Goal: Task Accomplishment & Management: Use online tool/utility

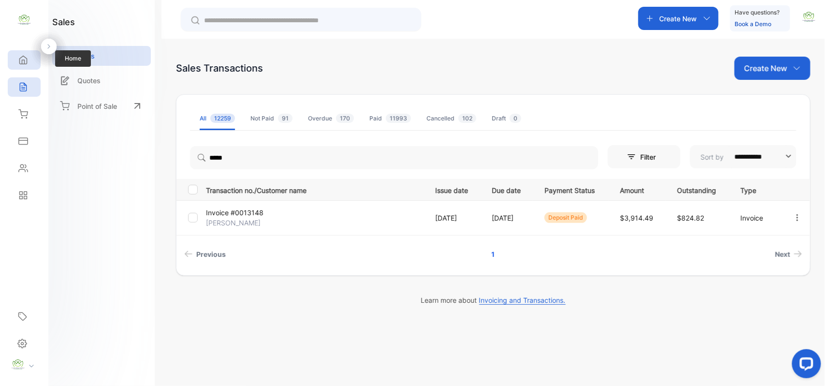
click at [26, 58] on icon at bounding box center [23, 60] width 7 height 8
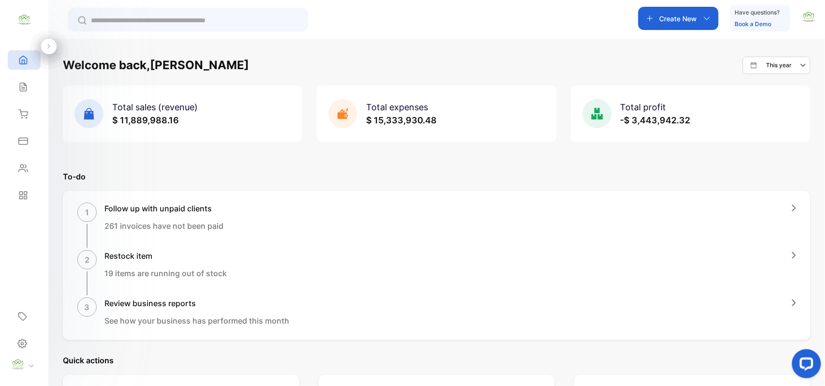
click at [657, 21] on div "Create New" at bounding box center [679, 18] width 80 height 23
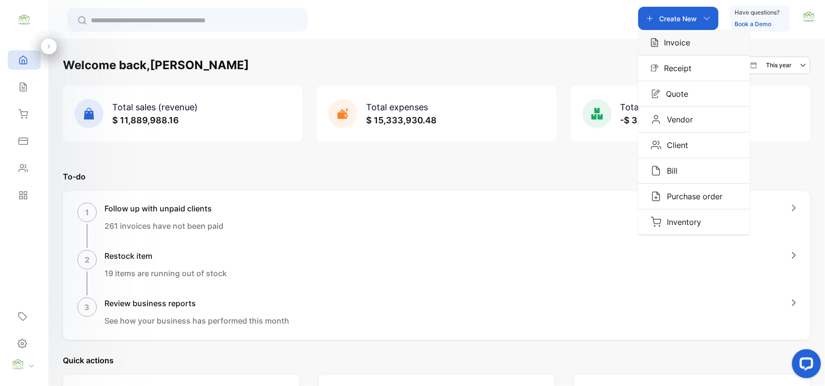
click at [691, 45] on div "Invoice" at bounding box center [695, 42] width 112 height 25
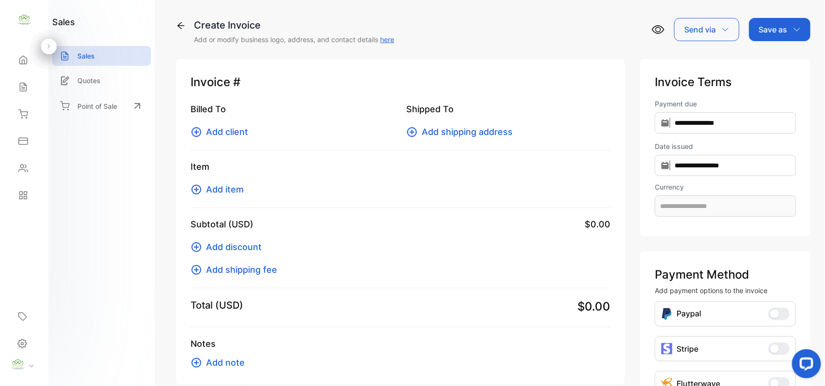
type input "**********"
click at [202, 130] on icon at bounding box center [197, 132] width 12 height 12
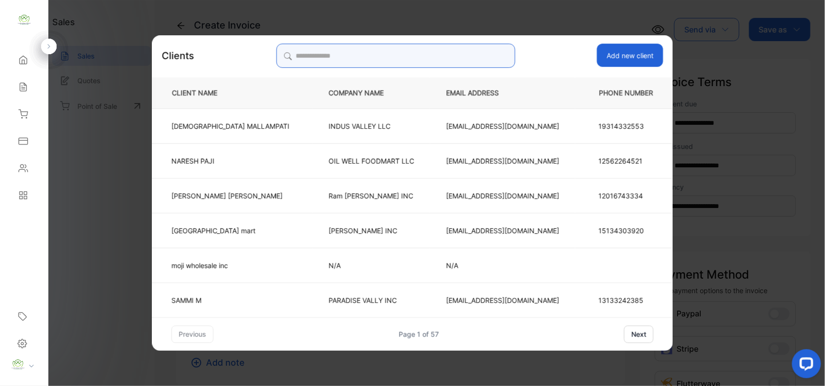
click at [366, 55] on input "search" at bounding box center [395, 56] width 239 height 24
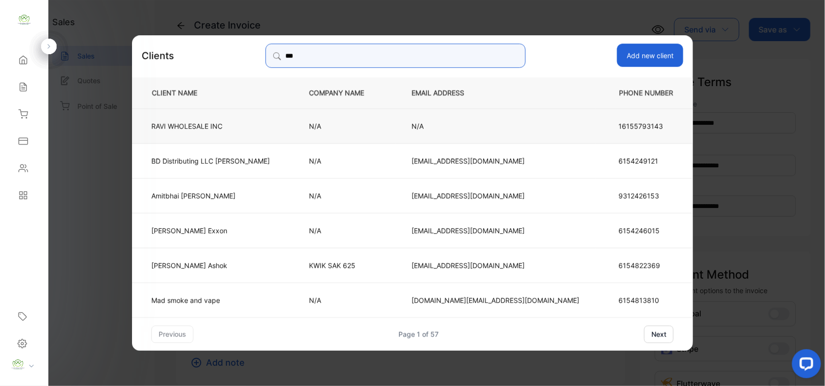
type input "**********"
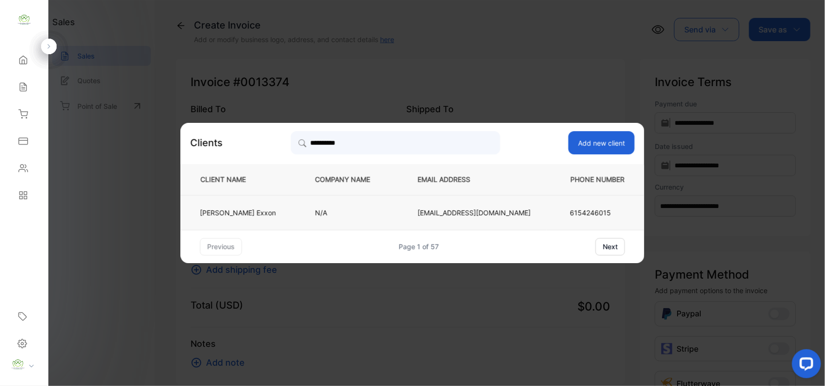
click at [378, 201] on td "N/A" at bounding box center [350, 212] width 103 height 35
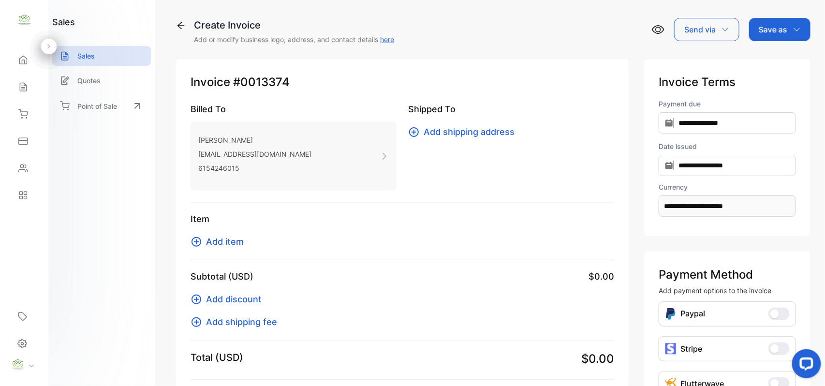
click at [185, 240] on div "Invoice #0013374 Billed To Jamal Exxon [EMAIL_ADDRESS][DOMAIN_NAME] 6154246015 …" at bounding box center [402, 248] width 453 height 378
click at [197, 240] on icon at bounding box center [197, 242] width 12 height 12
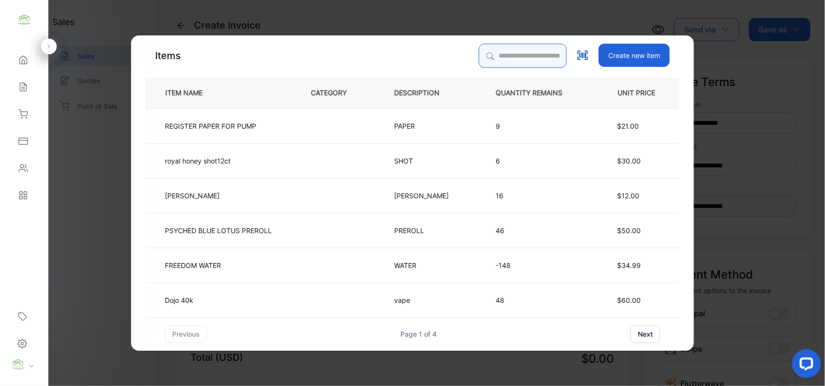
click at [515, 60] on input "search" at bounding box center [523, 56] width 88 height 24
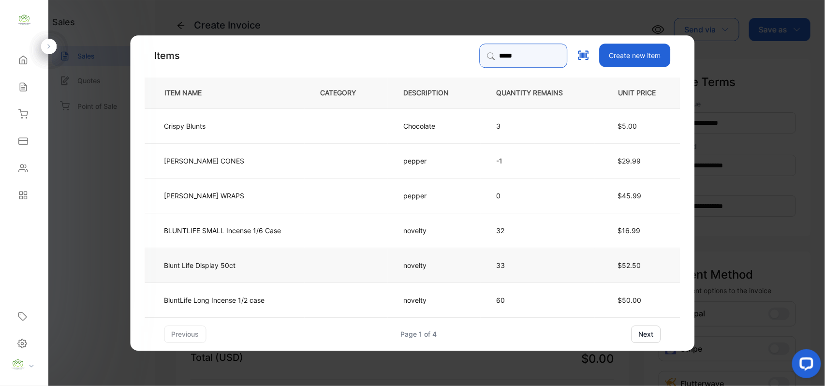
type input "*****"
click at [524, 272] on td "33" at bounding box center [538, 264] width 114 height 35
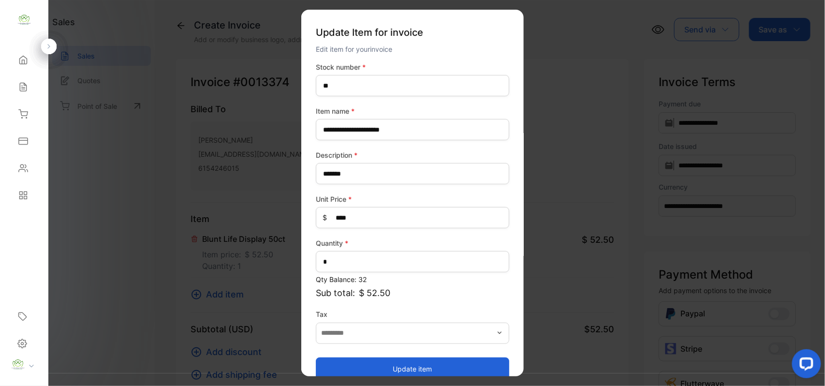
click at [445, 358] on button "Update item" at bounding box center [413, 368] width 194 height 23
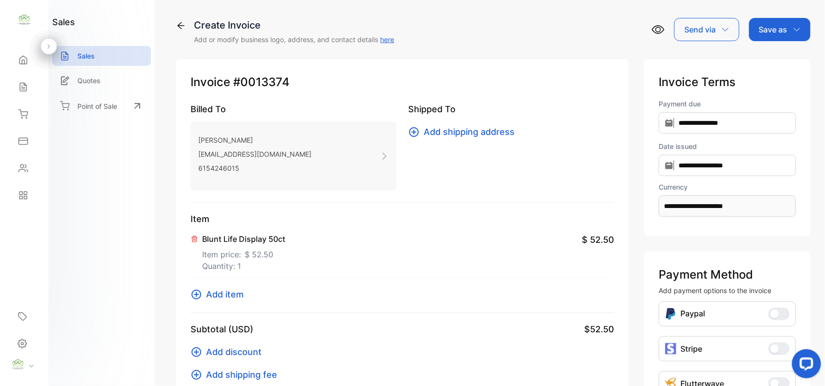
click at [198, 300] on icon at bounding box center [197, 295] width 12 height 12
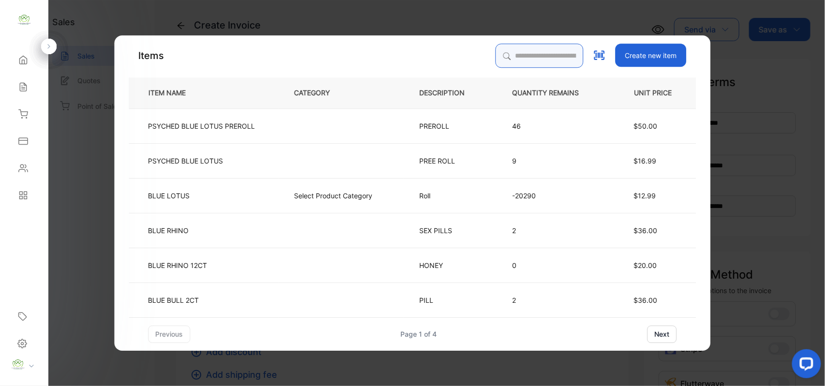
click at [533, 57] on input "search" at bounding box center [540, 56] width 88 height 24
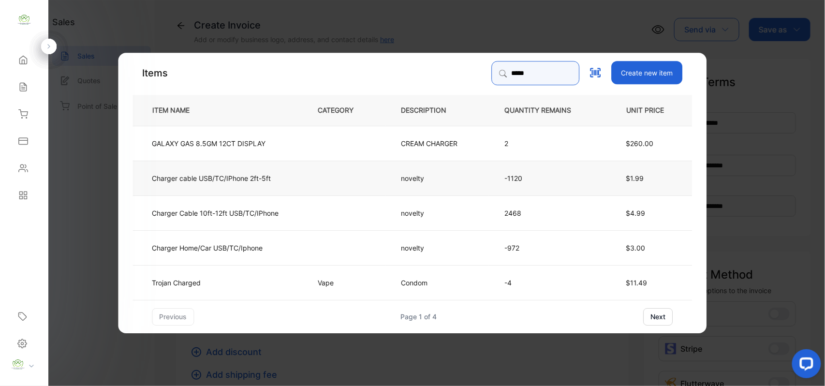
type input "*****"
click at [366, 185] on td at bounding box center [343, 177] width 83 height 35
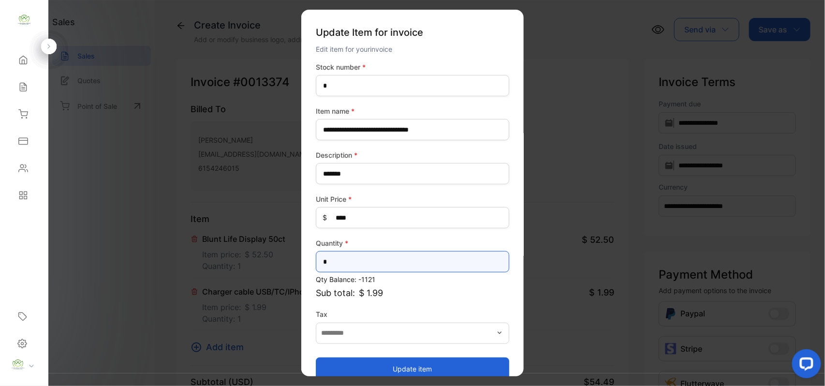
click at [335, 263] on input "*" at bounding box center [413, 261] width 194 height 21
type input "**"
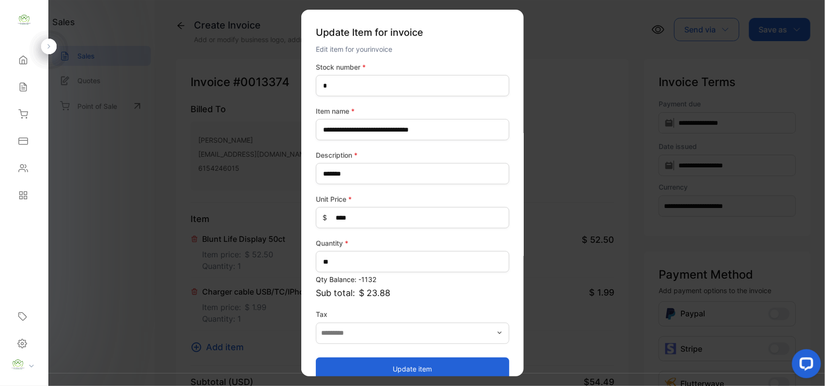
click at [327, 364] on button "Update item" at bounding box center [413, 368] width 194 height 23
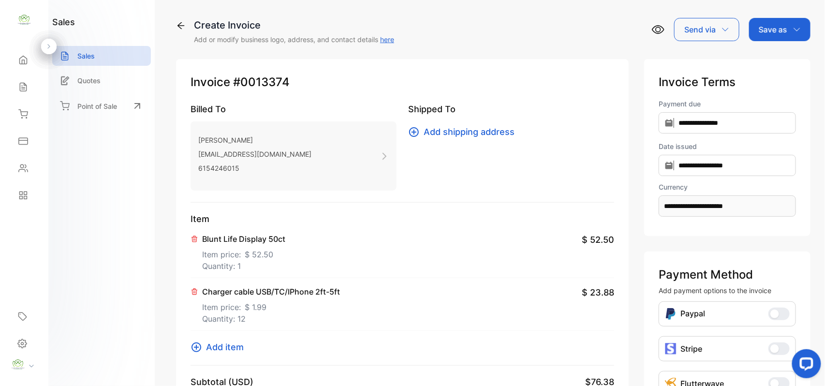
click at [788, 37] on div "Save as" at bounding box center [779, 29] width 61 height 23
click at [760, 66] on div "Invoice" at bounding box center [778, 61] width 56 height 19
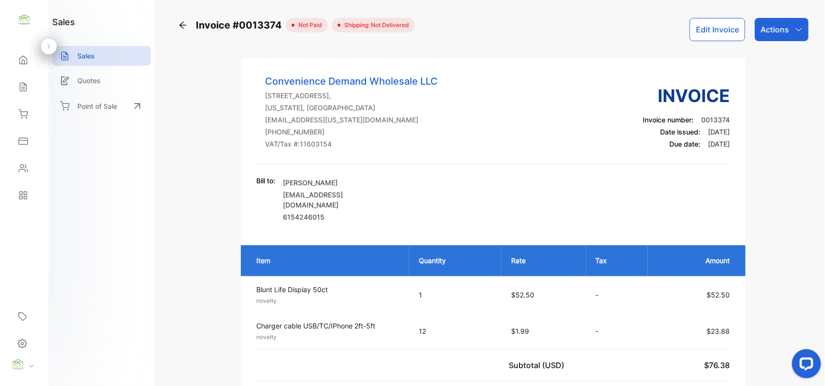
click at [801, 23] on div "Actions" at bounding box center [782, 29] width 54 height 23
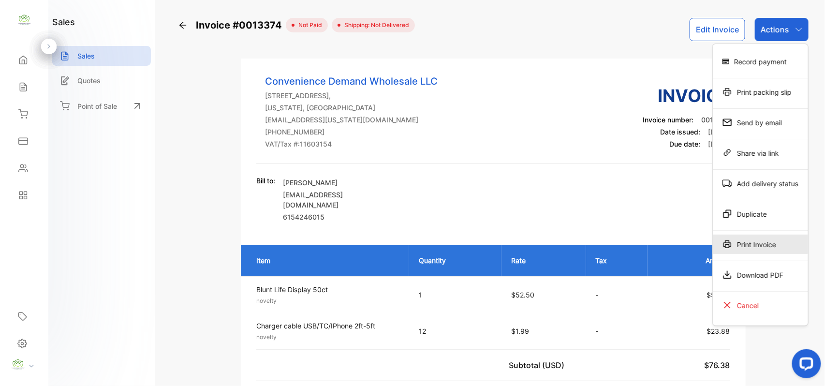
click at [772, 241] on div "Print Invoice" at bounding box center [760, 244] width 95 height 19
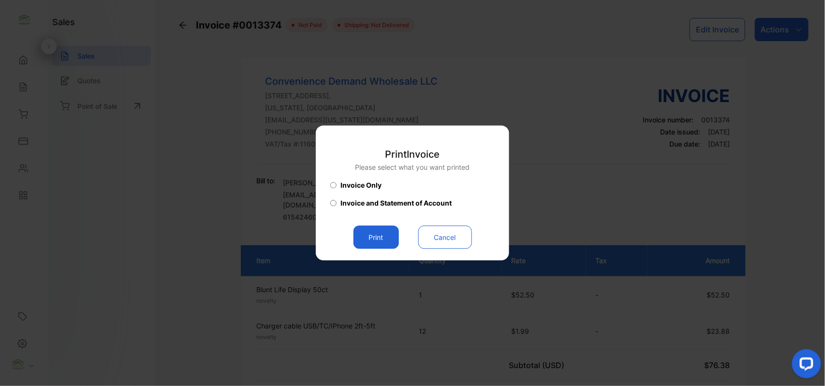
click at [366, 233] on button "Print" at bounding box center [376, 237] width 45 height 23
